Goal: Transaction & Acquisition: Purchase product/service

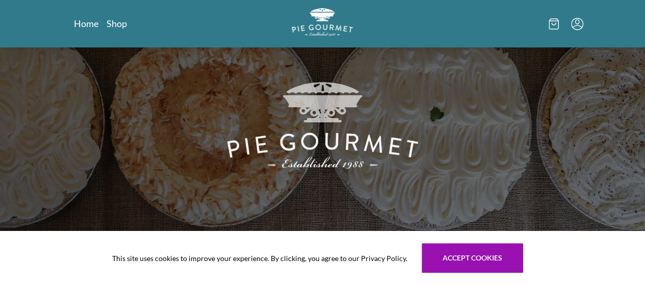
scroll to position [102, 0]
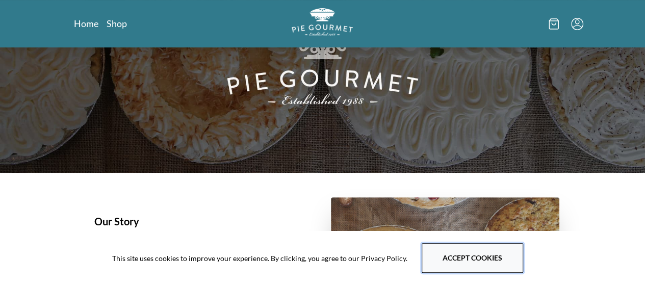
click at [458, 259] on button "Accept cookies" at bounding box center [473, 258] width 102 height 30
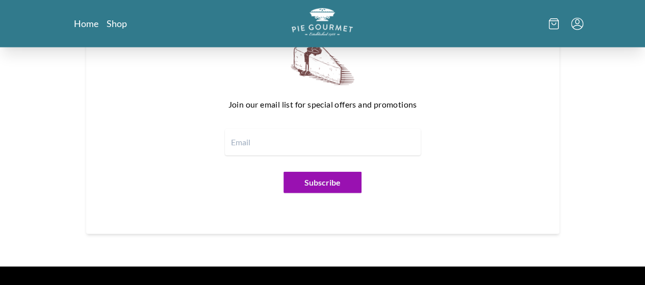
scroll to position [969, 0]
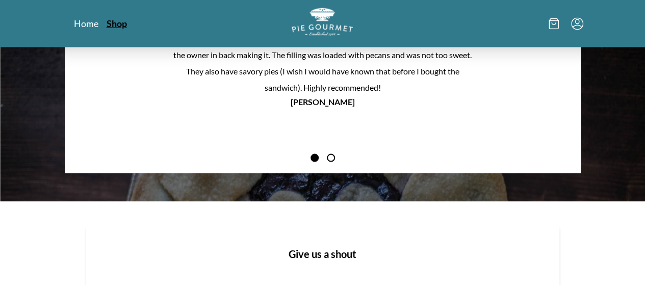
click at [107, 23] on link "Shop" at bounding box center [117, 23] width 20 height 12
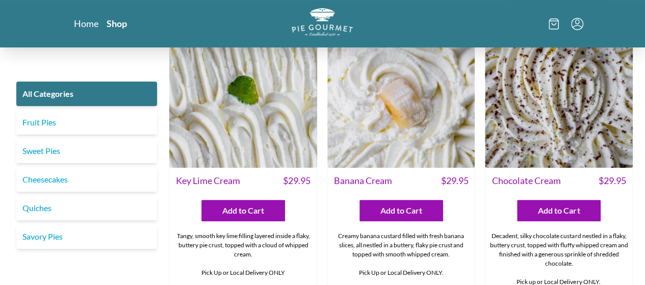
scroll to position [2041, 0]
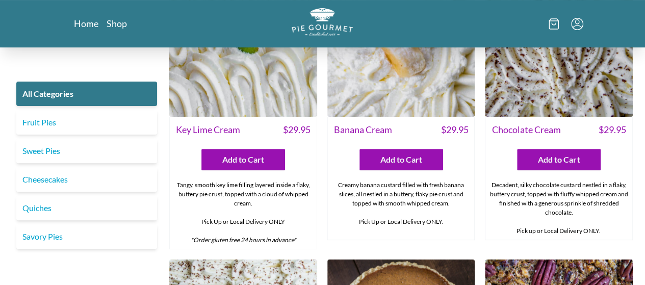
click at [264, 154] on div "Key Lime Cream $ 29.95 Add to Cart Tangy, smooth key lime filling layered insid…" at bounding box center [243, 183] width 148 height 133
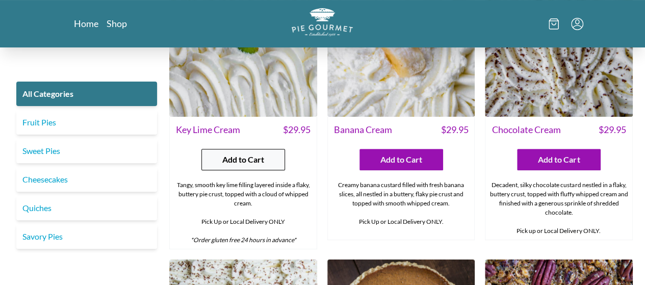
click at [265, 149] on button "Add to Cart" at bounding box center [244, 159] width 84 height 21
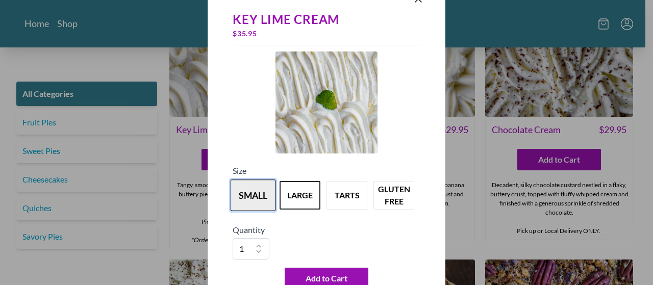
click at [260, 197] on button "small" at bounding box center [253, 196] width 45 height 32
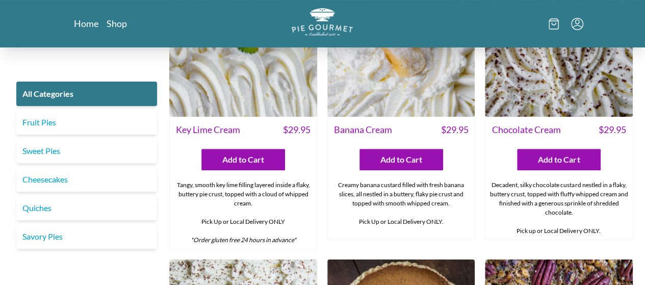
click at [270, 85] on img at bounding box center [243, 43] width 148 height 148
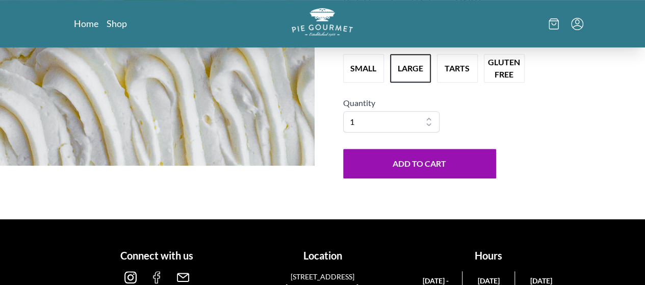
scroll to position [102, 0]
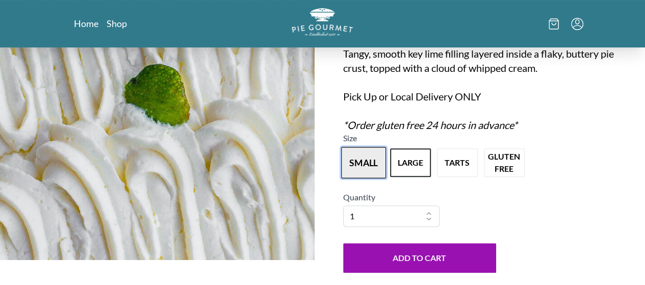
click at [367, 160] on button "small" at bounding box center [363, 163] width 45 height 32
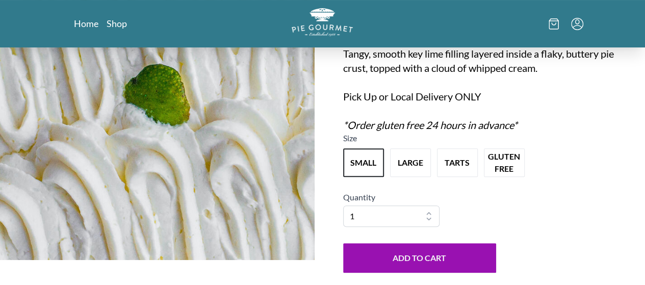
click at [584, 27] on icon "Menu" at bounding box center [577, 24] width 12 height 12
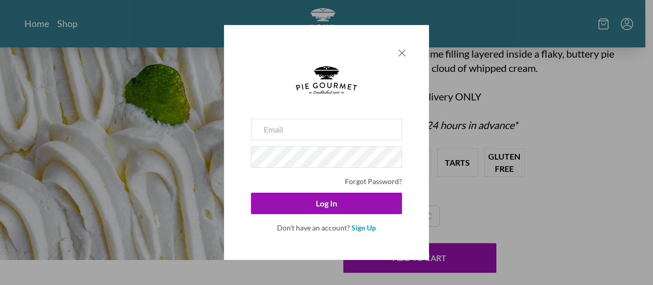
click at [396, 56] on icon "Close panel" at bounding box center [402, 53] width 12 height 12
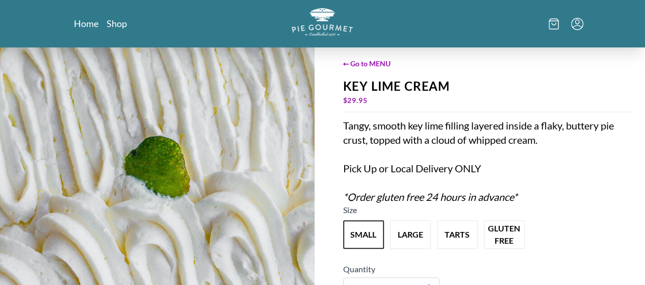
scroll to position [0, 0]
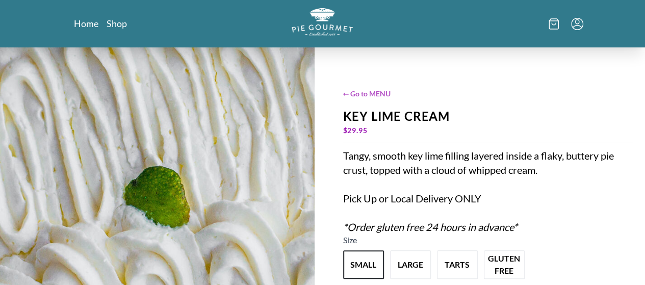
click at [362, 91] on span "← Go to MENU" at bounding box center [488, 93] width 290 height 11
